Goal: Communication & Community: Answer question/provide support

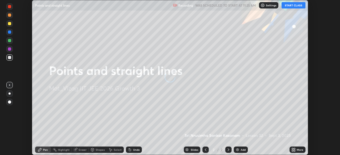
scroll to position [155, 339]
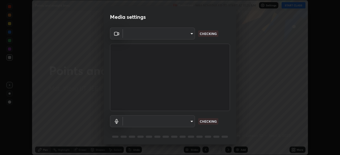
type input "947fc5493f91a7baa40ee644b890fb7dd4750de2b605eca998dfd8e2db679ee9"
type input "c42361a9c0cab4fabc4f691ccd0993b1304094f80fe0ddff9bff44bb81ecdd89"
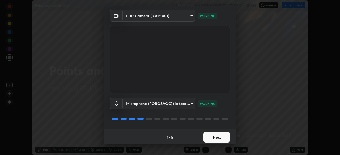
scroll to position [19, 0]
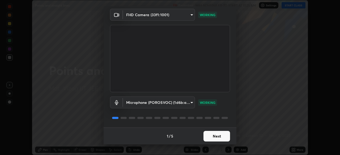
click at [217, 136] on button "Next" at bounding box center [216, 136] width 27 height 11
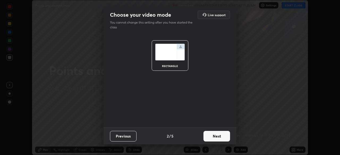
click at [217, 134] on button "Next" at bounding box center [216, 136] width 27 height 11
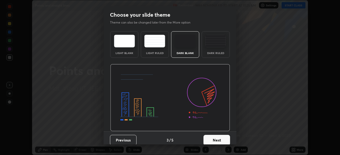
click at [219, 140] on button "Next" at bounding box center [216, 140] width 27 height 11
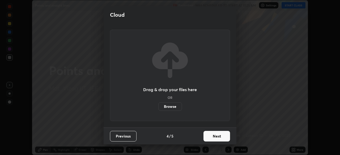
click at [219, 136] on button "Next" at bounding box center [216, 136] width 27 height 11
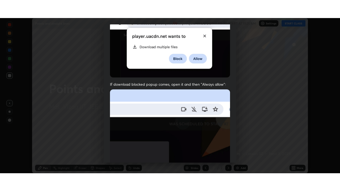
scroll to position [127, 0]
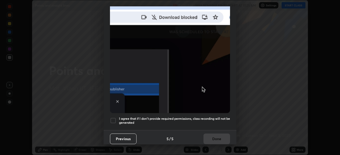
click at [113, 118] on div at bounding box center [113, 121] width 6 height 6
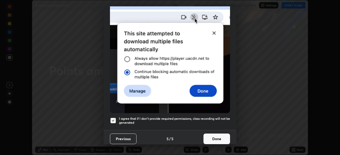
click at [211, 137] on button "Done" at bounding box center [216, 139] width 27 height 11
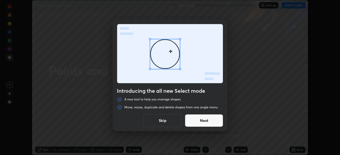
click at [168, 122] on button "Skip" at bounding box center [162, 120] width 38 height 13
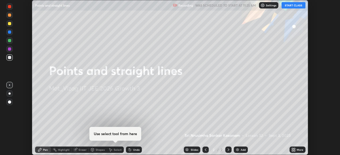
click at [295, 150] on div "More" at bounding box center [297, 150] width 16 height 6
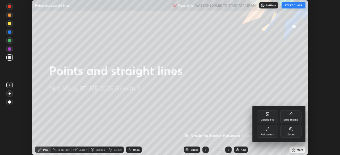
click at [271, 133] on div "Full screen" at bounding box center [267, 134] width 13 height 3
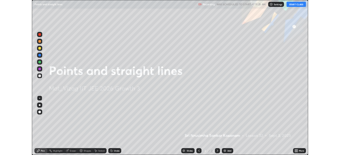
scroll to position [191, 340]
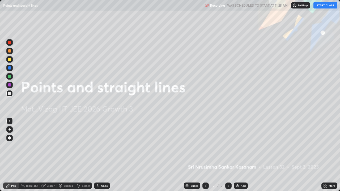
click at [326, 5] on button "START CLASS" at bounding box center [325, 5] width 24 height 6
click at [241, 155] on div "Add" at bounding box center [240, 186] width 14 height 6
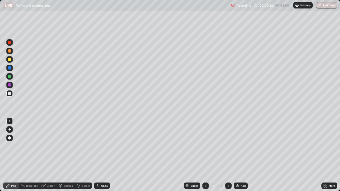
click at [324, 6] on button "End Class" at bounding box center [325, 5] width 21 height 6
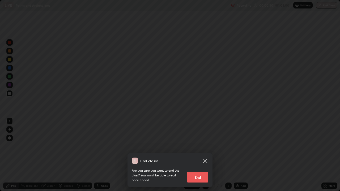
click at [206, 155] on icon at bounding box center [205, 161] width 4 height 4
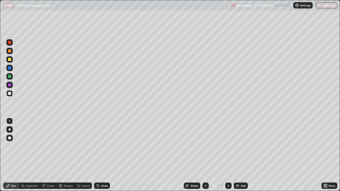
click at [102, 155] on div "Undo" at bounding box center [104, 185] width 7 height 3
click at [101, 155] on div "Undo" at bounding box center [104, 185] width 7 height 3
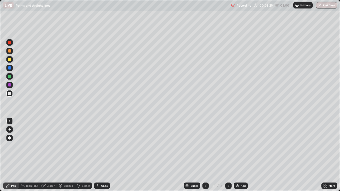
click at [238, 155] on img at bounding box center [237, 186] width 4 height 4
click at [45, 155] on icon at bounding box center [43, 186] width 4 height 4
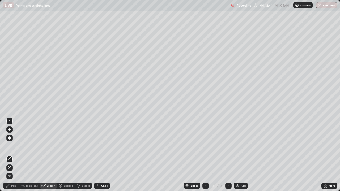
click at [8, 155] on icon at bounding box center [8, 166] width 1 height 1
click at [14, 155] on div "Pen" at bounding box center [13, 185] width 5 height 3
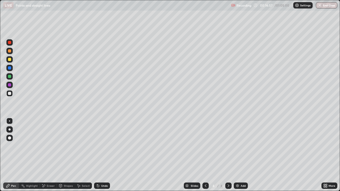
click at [49, 155] on div "Eraser" at bounding box center [51, 185] width 8 height 3
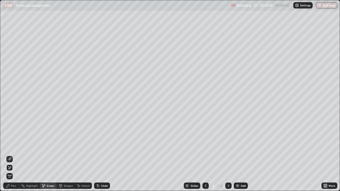
click at [9, 155] on icon at bounding box center [9, 168] width 4 height 5
click at [14, 155] on div "Pen" at bounding box center [11, 186] width 16 height 6
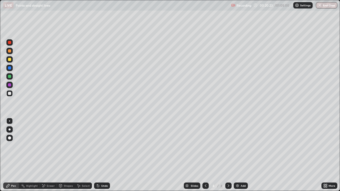
click at [43, 155] on icon at bounding box center [43, 186] width 4 height 5
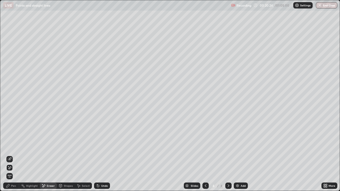
click at [9, 155] on icon at bounding box center [9, 168] width 4 height 5
click at [14, 155] on div "Pen" at bounding box center [13, 185] width 5 height 3
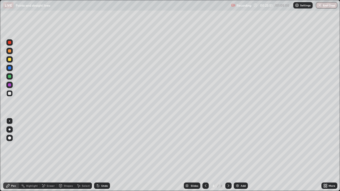
click at [240, 155] on div "Add" at bounding box center [242, 185] width 5 height 3
click at [101, 155] on div "Undo" at bounding box center [104, 185] width 7 height 3
click at [102, 155] on div "Undo" at bounding box center [104, 185] width 7 height 3
click at [101, 155] on div "Undo" at bounding box center [104, 185] width 7 height 3
click at [102, 155] on div "Undo" at bounding box center [102, 186] width 16 height 6
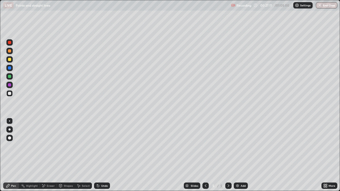
click at [102, 155] on div "Undo" at bounding box center [104, 185] width 7 height 3
click at [104, 155] on div "Undo" at bounding box center [104, 185] width 7 height 3
click at [105, 155] on div "Undo" at bounding box center [104, 185] width 7 height 3
click at [47, 155] on div "Eraser" at bounding box center [51, 185] width 8 height 3
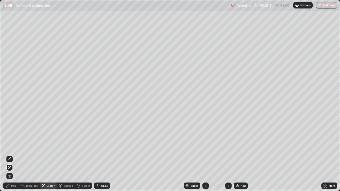
click at [11, 155] on icon at bounding box center [9, 167] width 3 height 3
click at [13, 155] on div "Pen" at bounding box center [13, 185] width 5 height 3
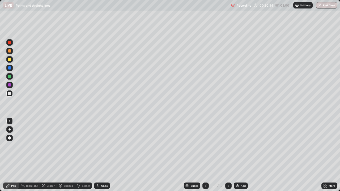
click at [237, 155] on img at bounding box center [237, 186] width 4 height 4
click at [240, 155] on div "Add" at bounding box center [240, 186] width 14 height 6
click at [240, 155] on div "Add" at bounding box center [242, 185] width 5 height 3
click at [207, 155] on div at bounding box center [205, 186] width 6 height 6
click at [228, 155] on icon at bounding box center [228, 186] width 4 height 4
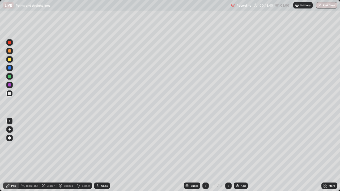
click at [241, 155] on div "Add" at bounding box center [242, 185] width 5 height 3
click at [243, 155] on div "Add" at bounding box center [240, 186] width 14 height 6
click at [102, 155] on div "Undo" at bounding box center [102, 186] width 16 height 6
click at [98, 155] on icon at bounding box center [98, 186] width 4 height 4
click at [320, 6] on img "button" at bounding box center [320, 5] width 4 height 4
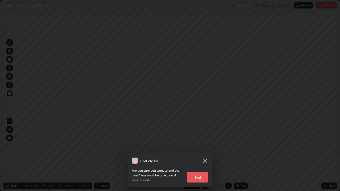
click at [199, 155] on button "End" at bounding box center [197, 177] width 21 height 11
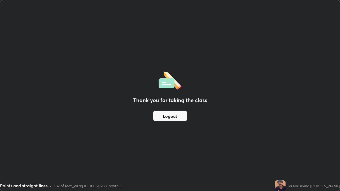
click at [174, 118] on button "Logout" at bounding box center [170, 116] width 34 height 11
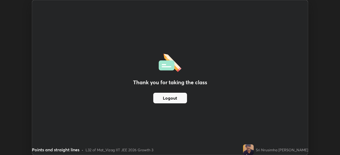
scroll to position [26374, 26189]
